Goal: Task Accomplishment & Management: Manage account settings

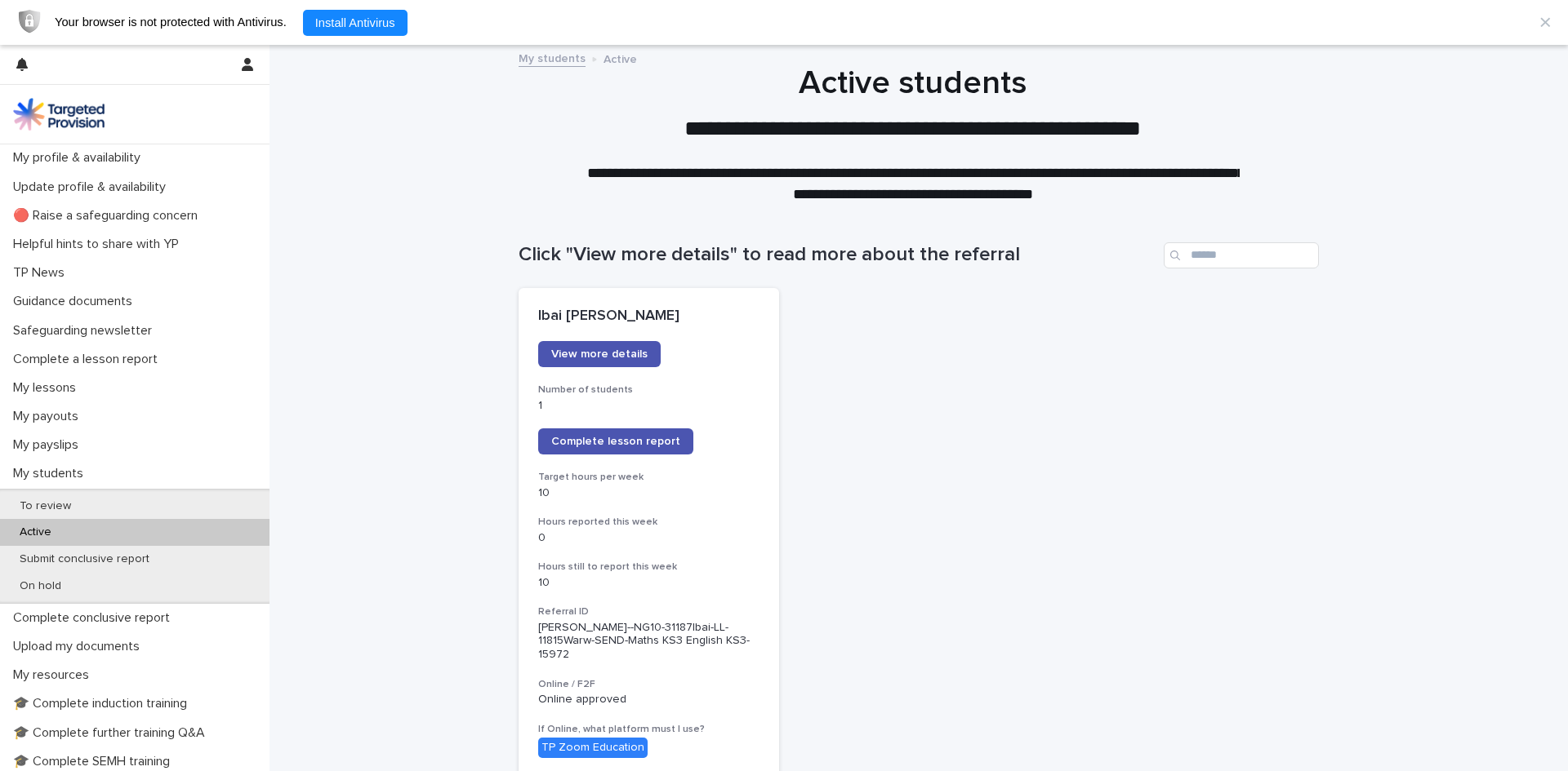
click at [39, 526] on p "Active" at bounding box center [35, 532] width 58 height 14
click at [597, 352] on span "View more details" at bounding box center [599, 353] width 97 height 11
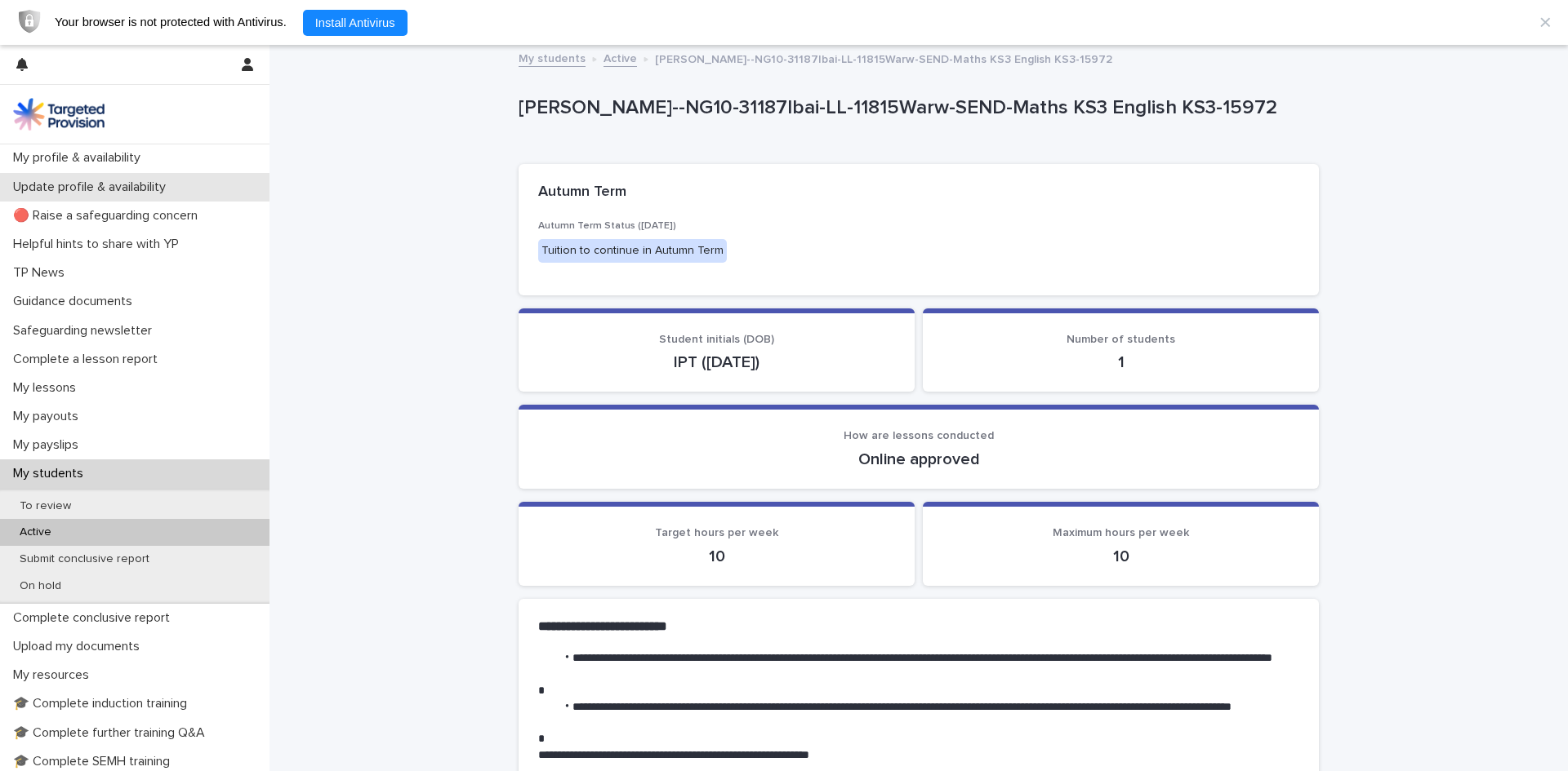
click at [79, 180] on p "Update profile & availability" at bounding box center [92, 188] width 172 height 16
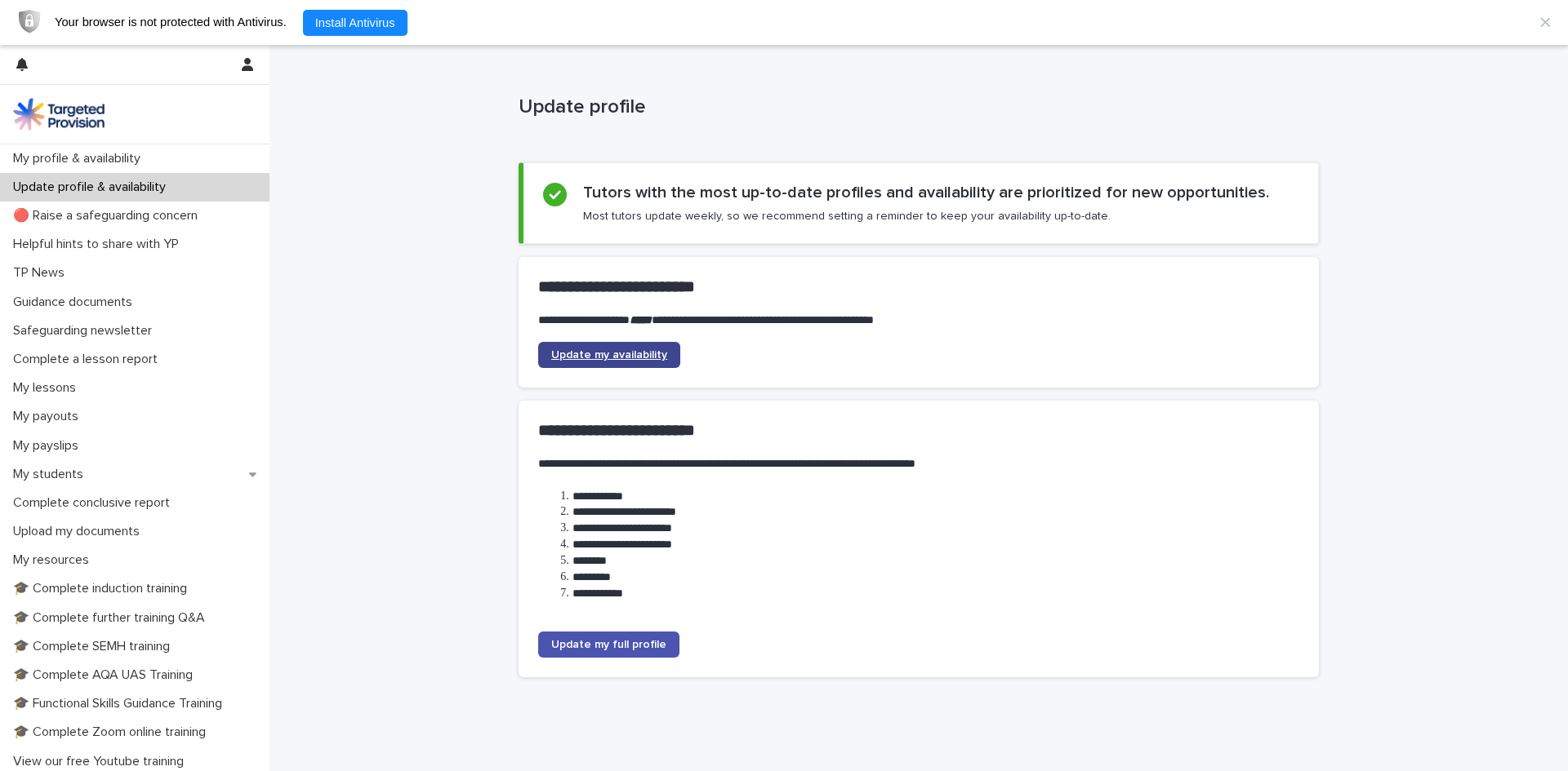
click at [605, 358] on span "Update my availability" at bounding box center [609, 354] width 116 height 11
